Goal: Transaction & Acquisition: Download file/media

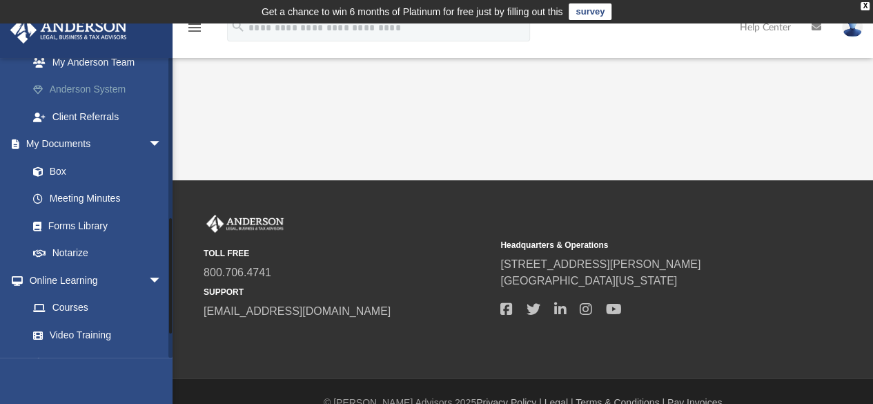
scroll to position [414, 0]
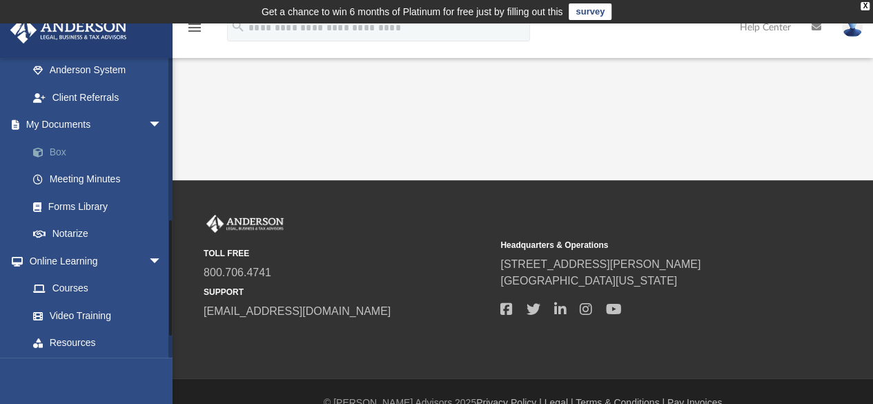
click at [47, 148] on span at bounding box center [45, 153] width 9 height 10
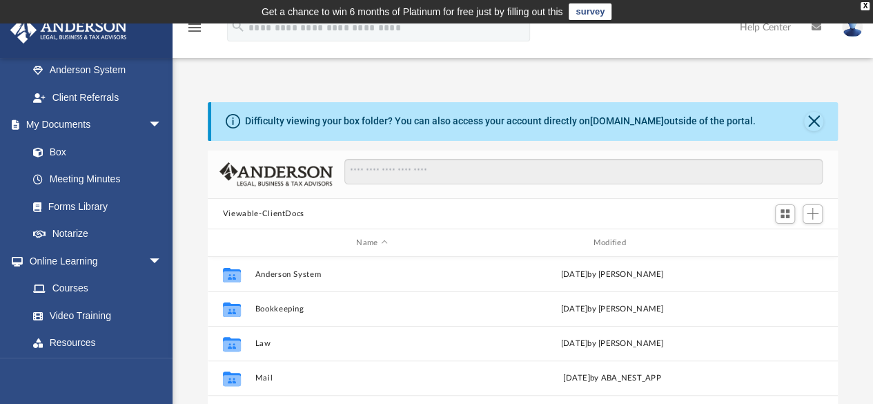
scroll to position [303, 620]
click at [813, 121] on button "Close" at bounding box center [813, 121] width 19 height 19
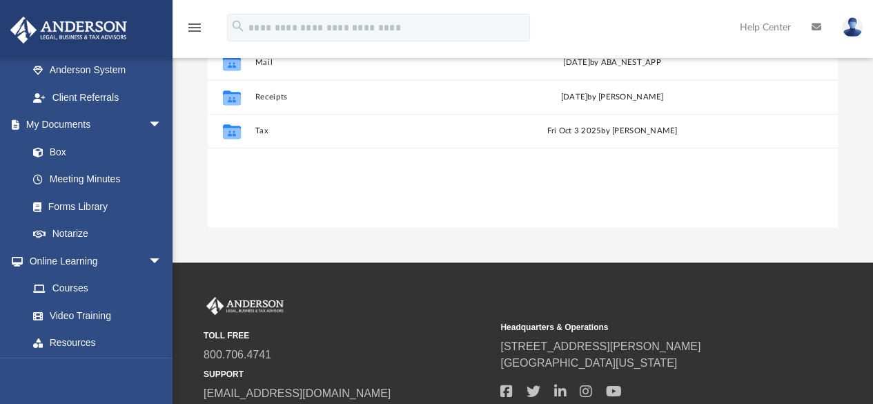
scroll to position [276, 0]
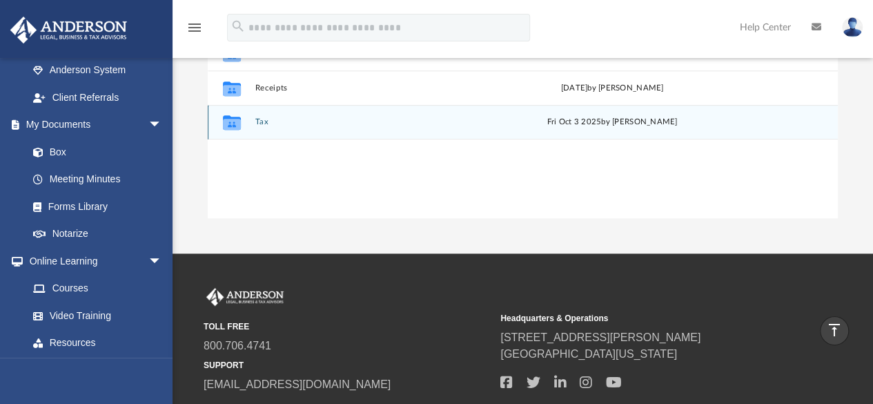
click at [261, 121] on button "Tax" at bounding box center [372, 122] width 234 height 9
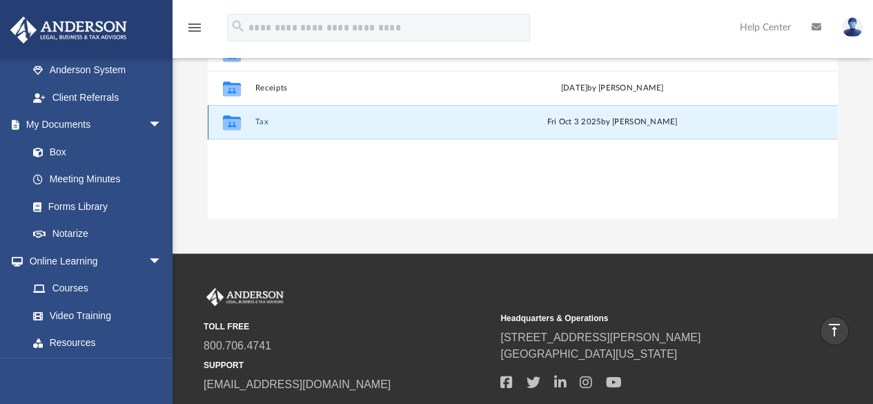
scroll to position [23, 0]
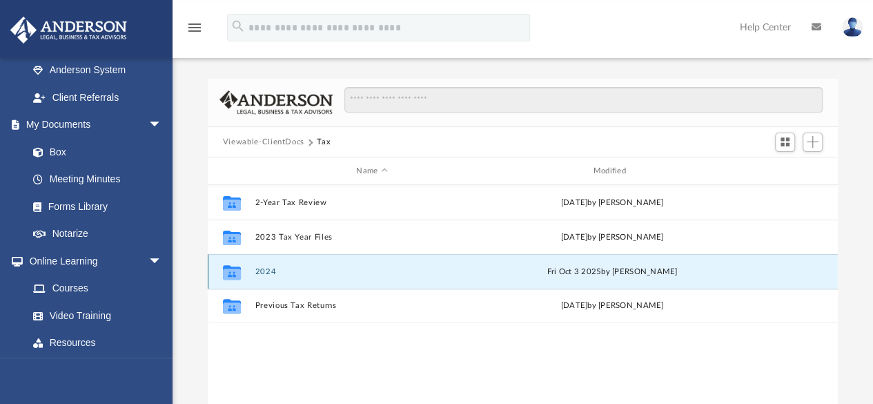
click at [264, 268] on button "2024" at bounding box center [372, 271] width 234 height 9
click at [264, 268] on button "Personal" at bounding box center [372, 271] width 234 height 9
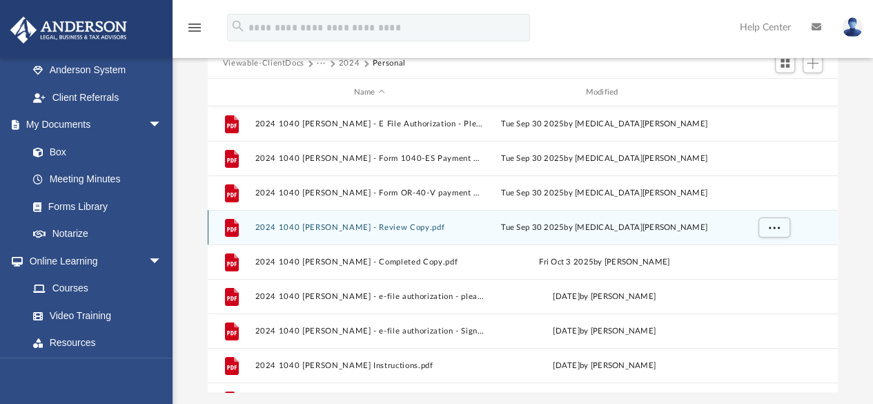
scroll to position [0, 0]
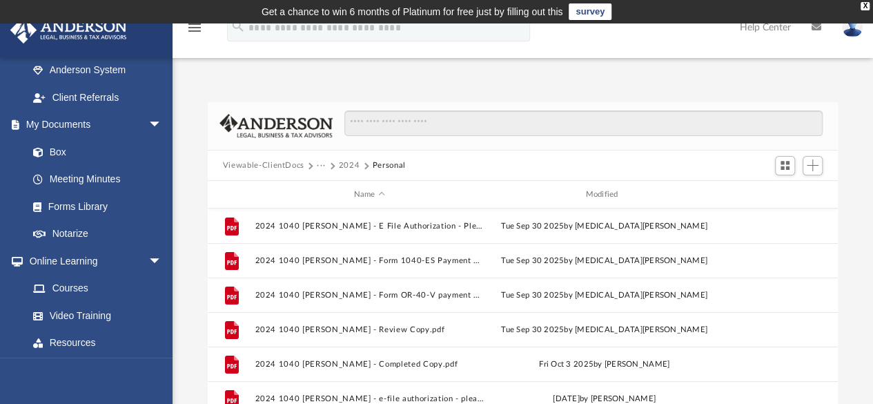
click at [349, 164] on button "2024" at bounding box center [349, 165] width 21 height 12
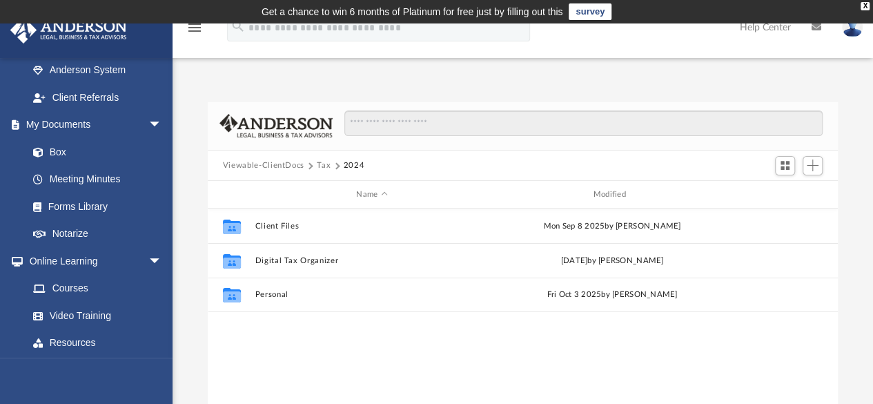
click at [320, 165] on button "Tax" at bounding box center [324, 165] width 14 height 12
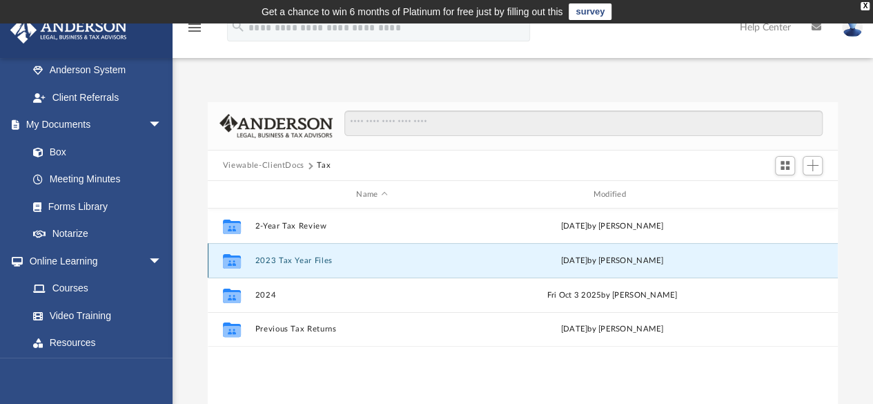
click at [297, 258] on button "2023 Tax Year Files" at bounding box center [372, 260] width 234 height 9
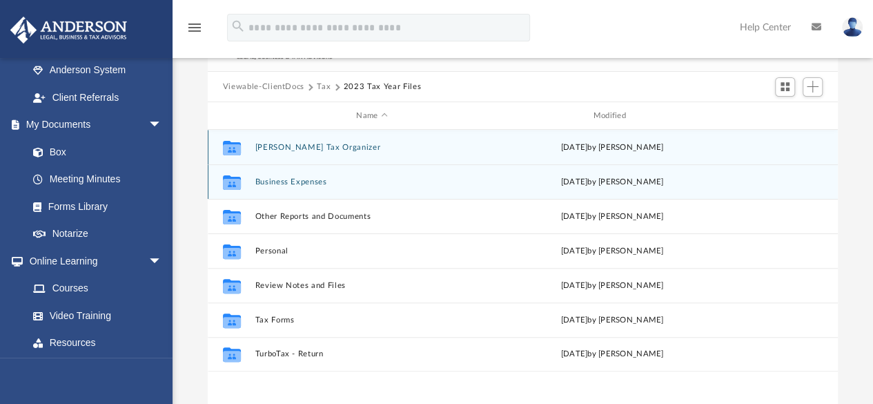
scroll to position [138, 0]
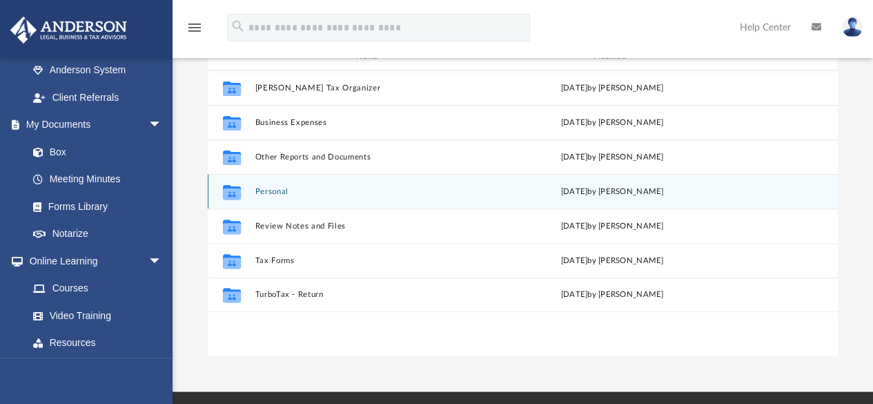
click at [276, 195] on button "Personal" at bounding box center [372, 191] width 234 height 9
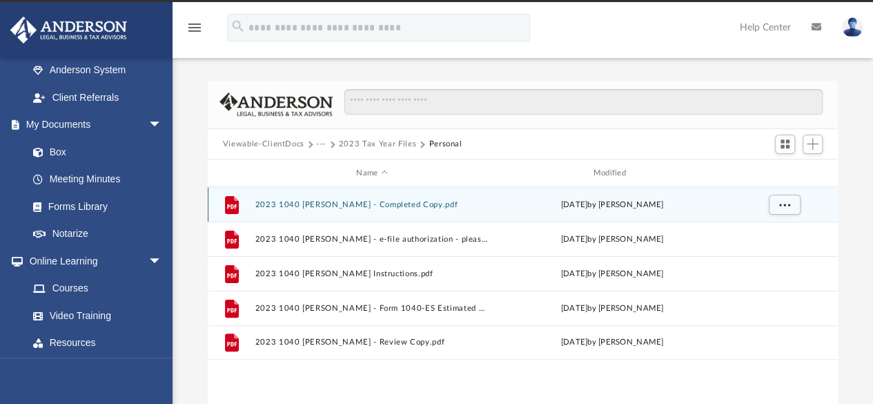
scroll to position [0, 0]
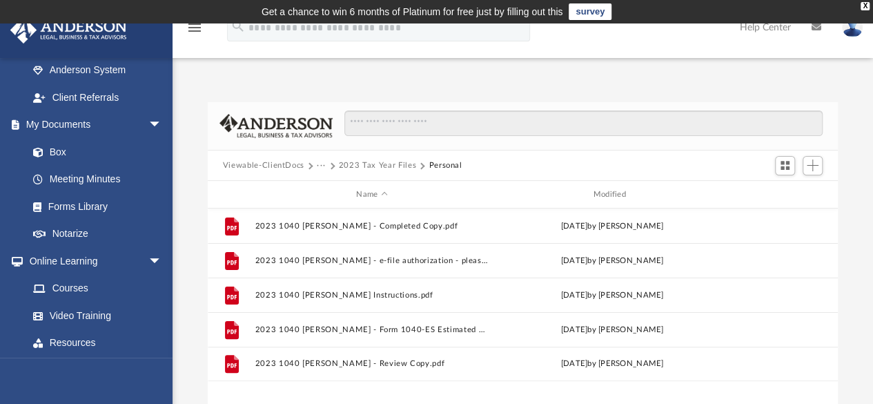
click at [363, 166] on button "2023 Tax Year Files" at bounding box center [377, 165] width 77 height 12
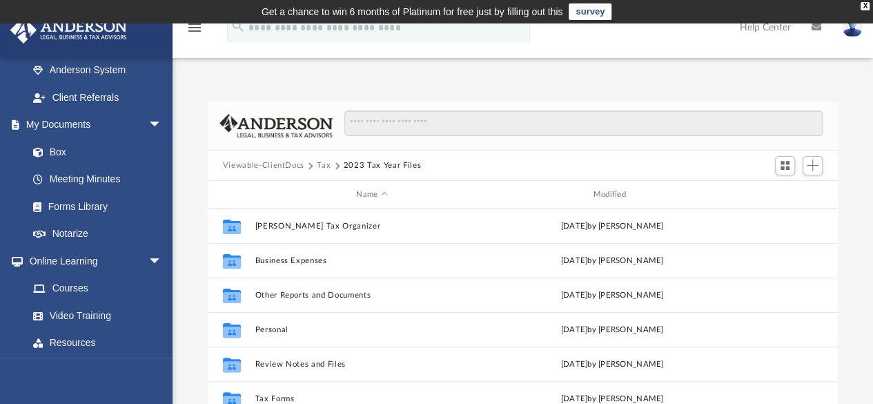
scroll to position [69, 0]
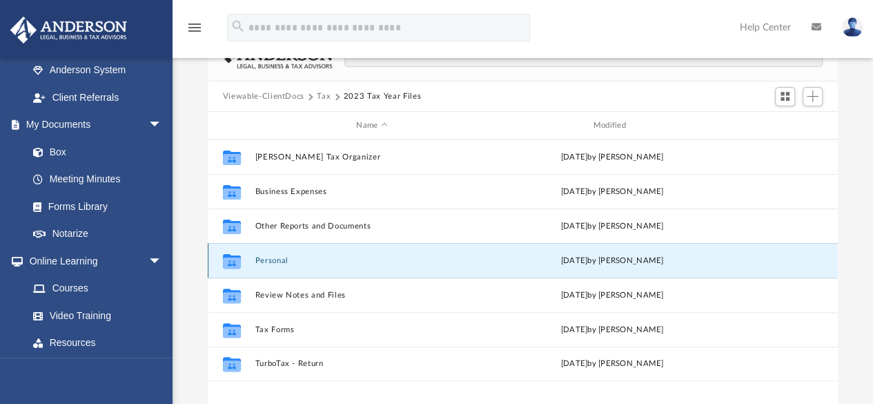
click at [279, 263] on button "Personal" at bounding box center [372, 260] width 234 height 9
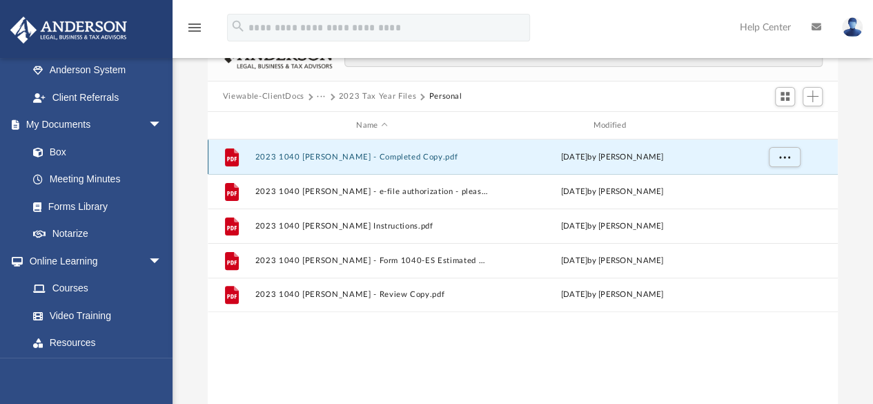
click at [336, 157] on button "2023 1040 [PERSON_NAME] - Completed Copy.pdf" at bounding box center [372, 157] width 234 height 9
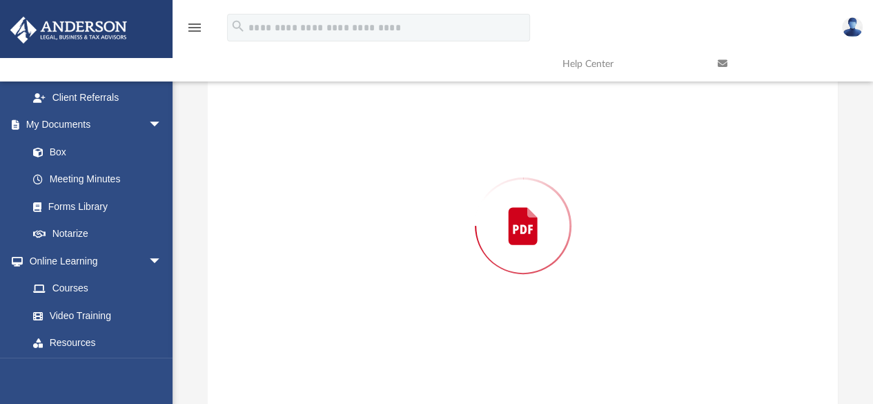
click at [336, 157] on div "Preview" at bounding box center [523, 226] width 631 height 356
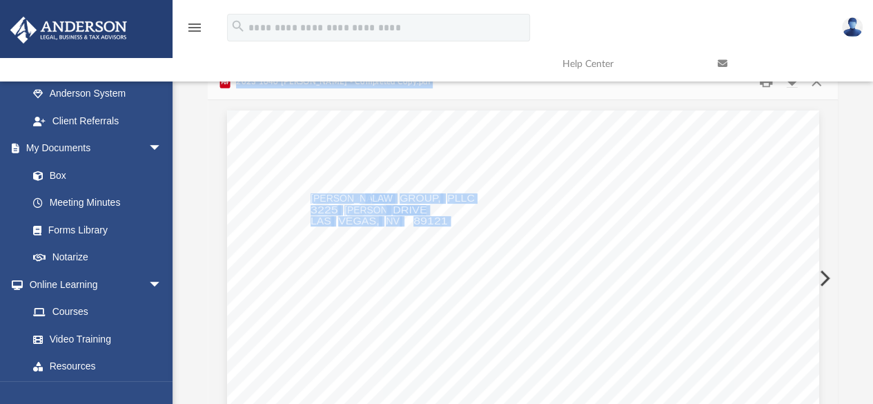
scroll to position [0, 0]
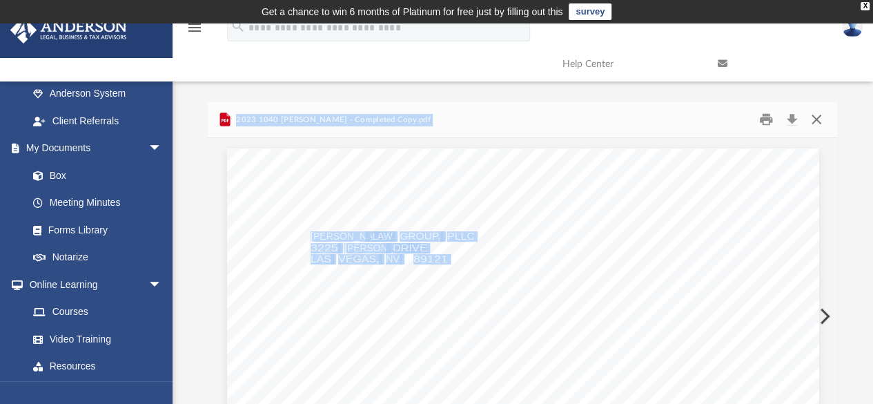
click at [815, 119] on button "Close" at bounding box center [816, 119] width 25 height 21
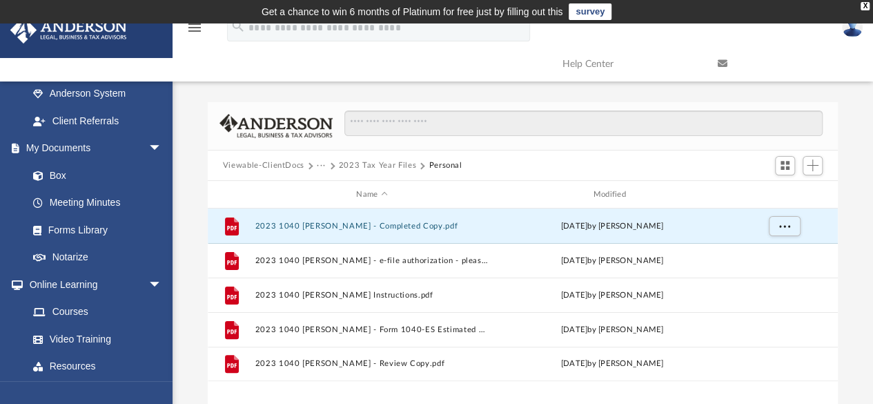
click at [320, 166] on button "···" at bounding box center [321, 165] width 9 height 12
click at [328, 190] on li "Tax" at bounding box center [330, 189] width 13 height 14
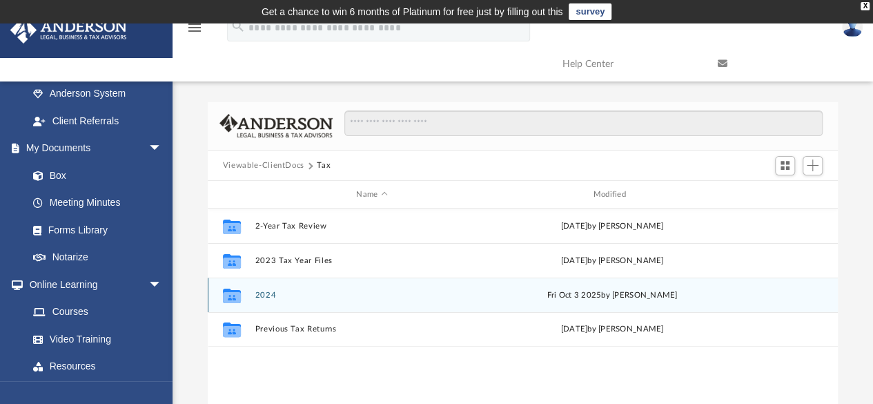
click at [266, 293] on button "2024" at bounding box center [372, 295] width 234 height 9
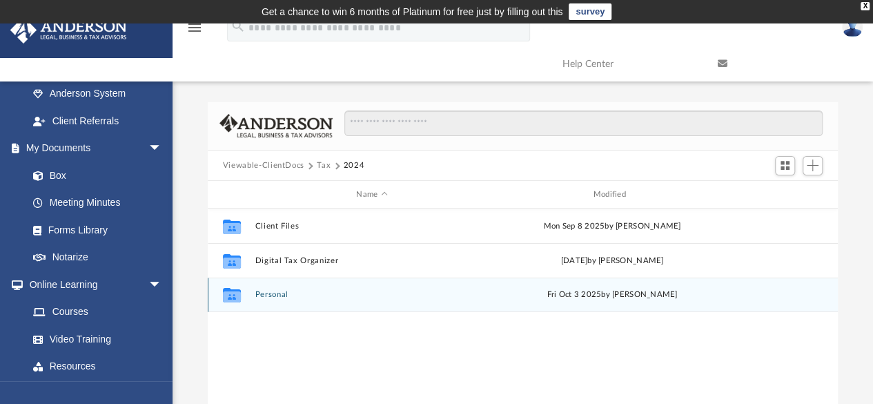
click at [275, 295] on button "Personal" at bounding box center [372, 295] width 234 height 9
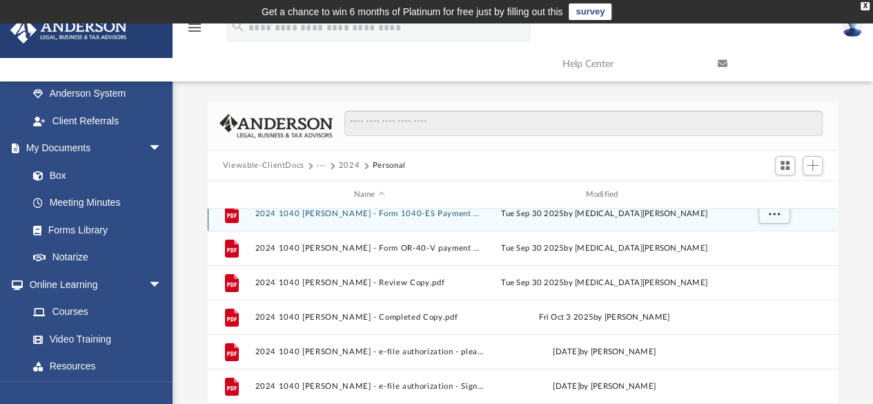
scroll to position [69, 0]
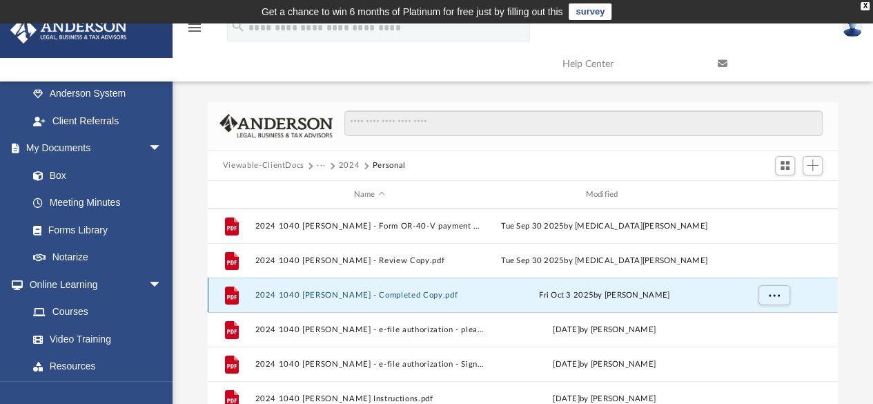
click at [370, 293] on button "2024 1040 [PERSON_NAME] - Completed Copy.pdf" at bounding box center [369, 295] width 229 height 9
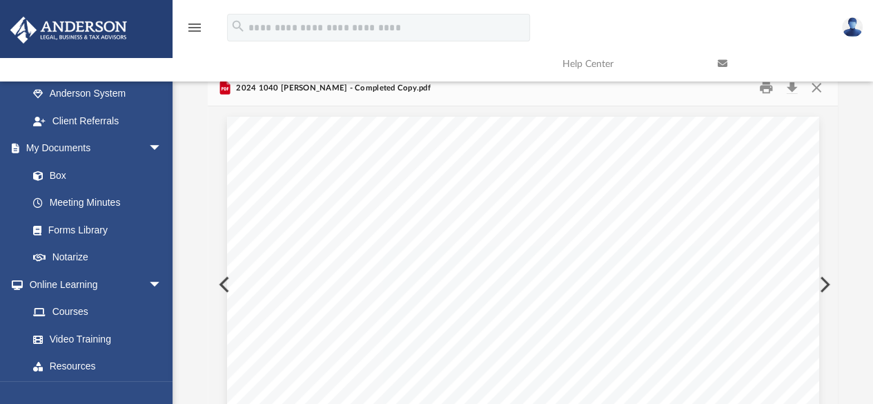
scroll to position [0, 0]
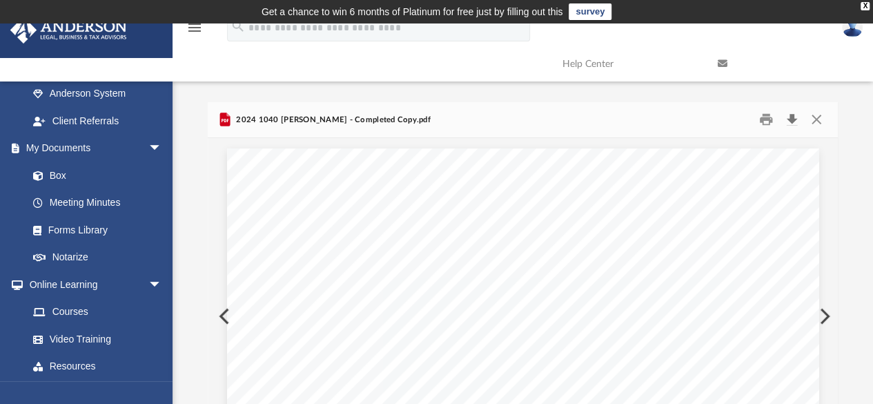
click at [791, 119] on button "Download" at bounding box center [791, 119] width 25 height 21
click at [793, 119] on button "Download" at bounding box center [791, 119] width 25 height 21
